Goal: Information Seeking & Learning: Learn about a topic

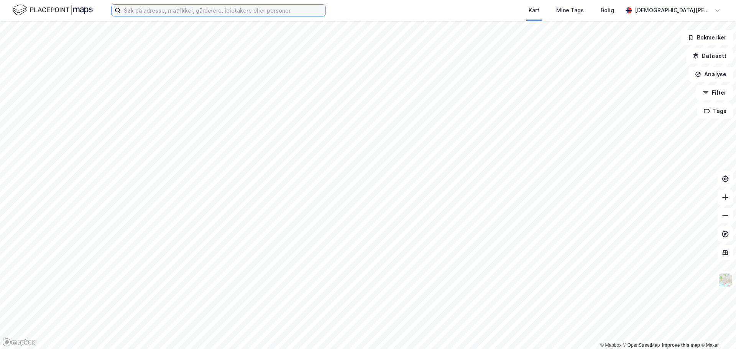
click at [139, 11] on input at bounding box center [223, 10] width 205 height 11
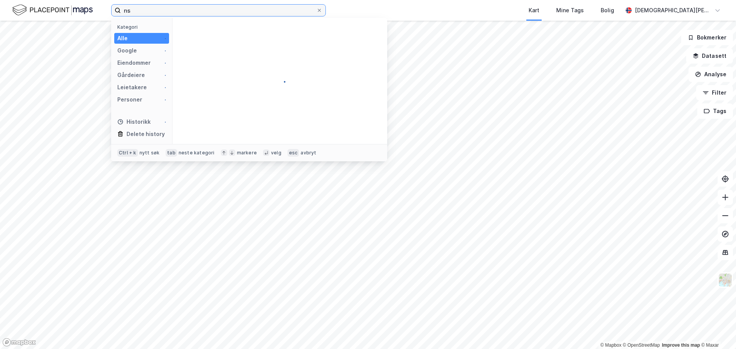
type input "n"
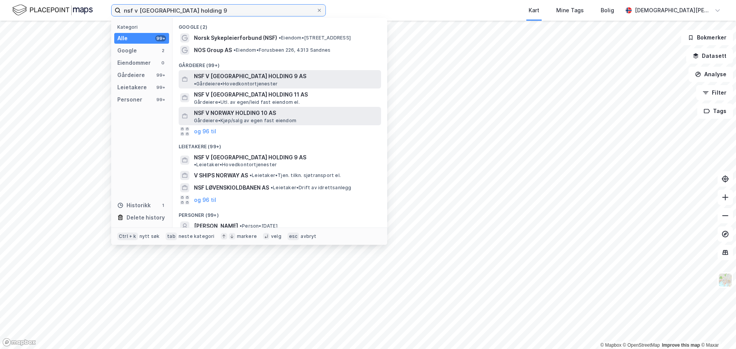
type input "nsf v [GEOGRAPHIC_DATA] holding 9"
click at [289, 71] on div "NSF V [GEOGRAPHIC_DATA] HOLDING 9 AS • Gårdeiere • Hovedkontortjenester" at bounding box center [280, 79] width 202 height 18
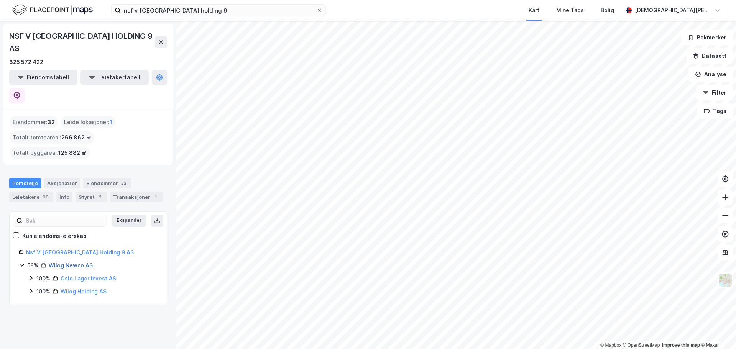
click at [82, 262] on link "Wilog Newco AS" at bounding box center [71, 265] width 44 height 7
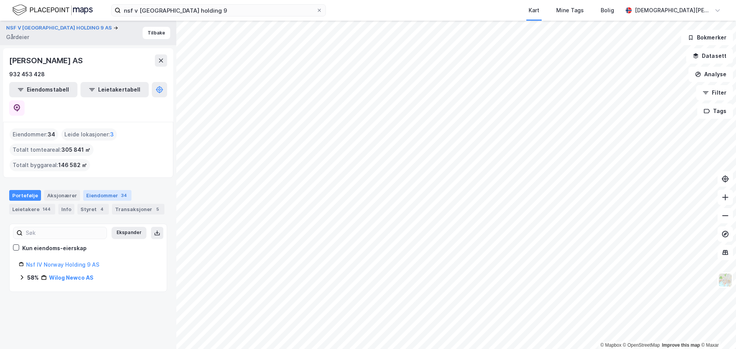
click at [120, 192] on div "34" at bounding box center [124, 196] width 9 height 8
